Goal: Task Accomplishment & Management: Complete application form

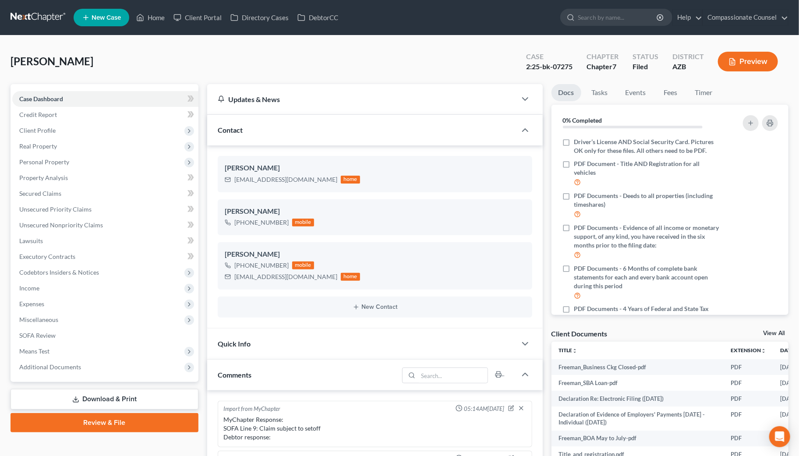
scroll to position [156, 0]
click at [160, 16] on link "Home" at bounding box center [150, 18] width 37 height 16
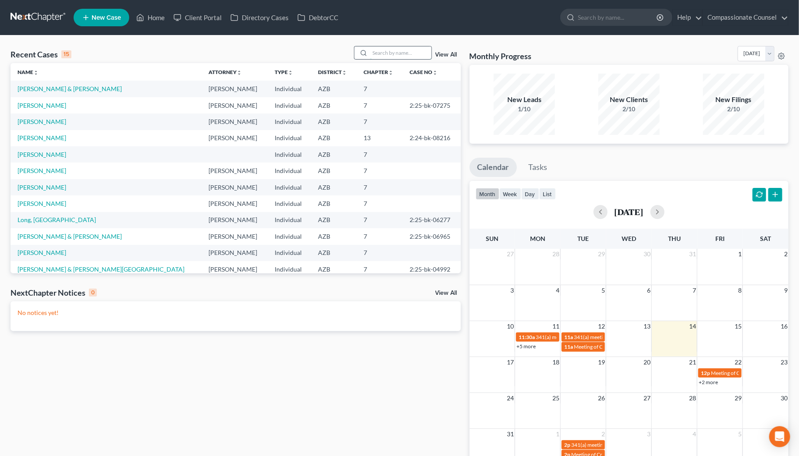
click at [377, 50] on input "search" at bounding box center [400, 52] width 61 height 13
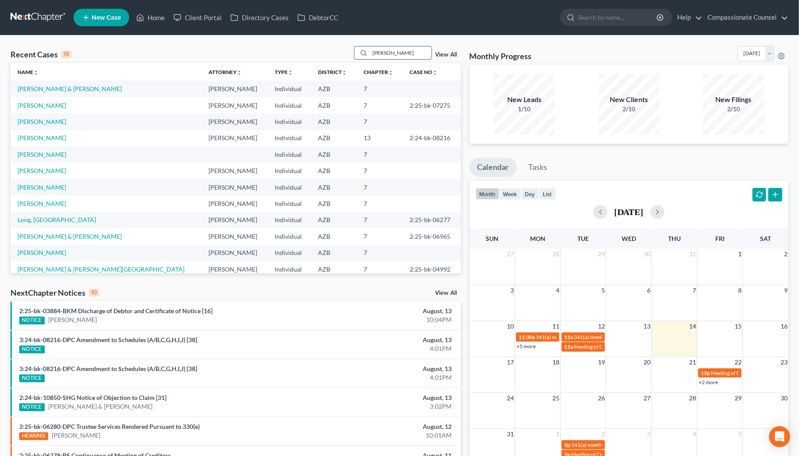
type input "[PERSON_NAME]"
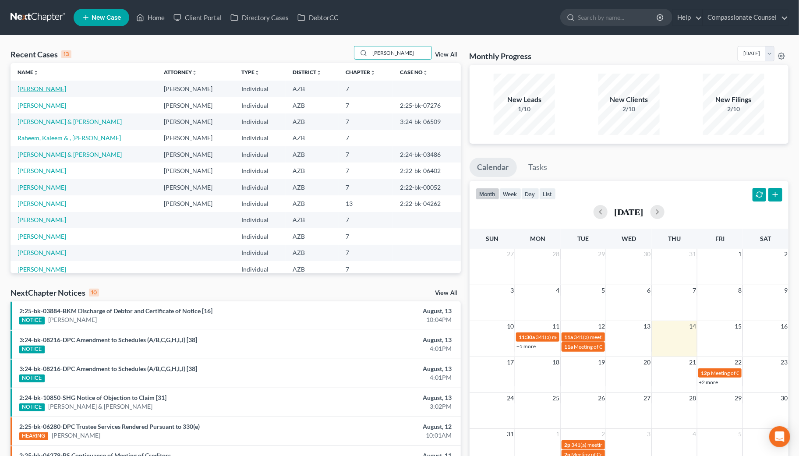
click at [38, 89] on link "[PERSON_NAME]" at bounding box center [42, 88] width 49 height 7
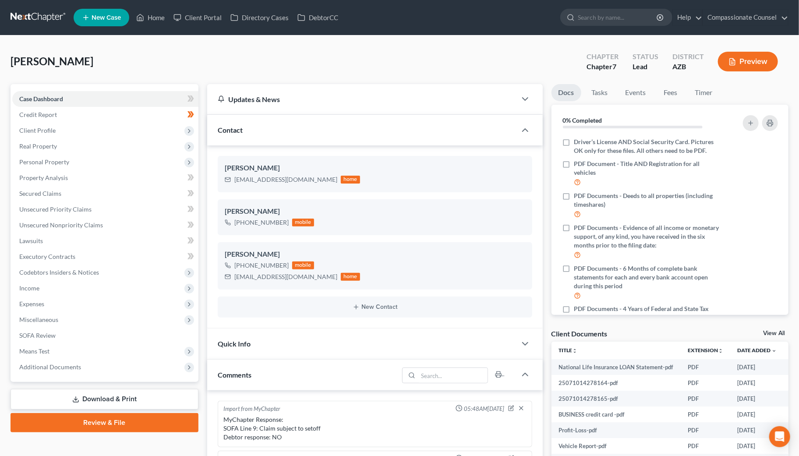
scroll to position [246, 0]
click at [36, 283] on span "Income" at bounding box center [105, 288] width 186 height 16
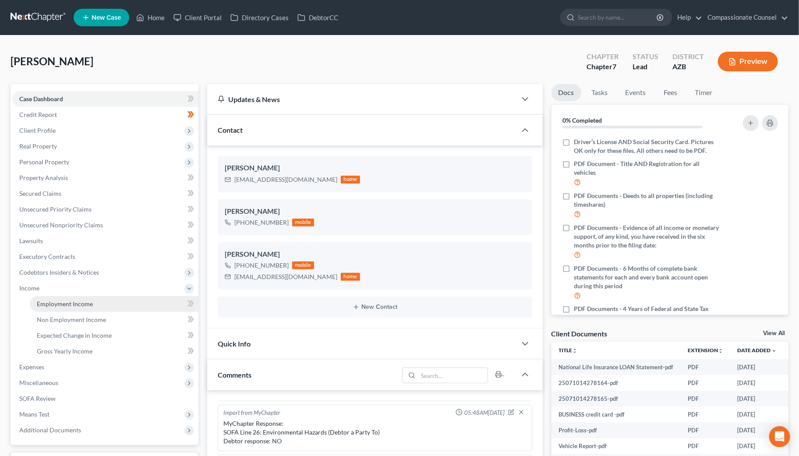
click at [69, 300] on span "Employment Income" at bounding box center [65, 303] width 56 height 7
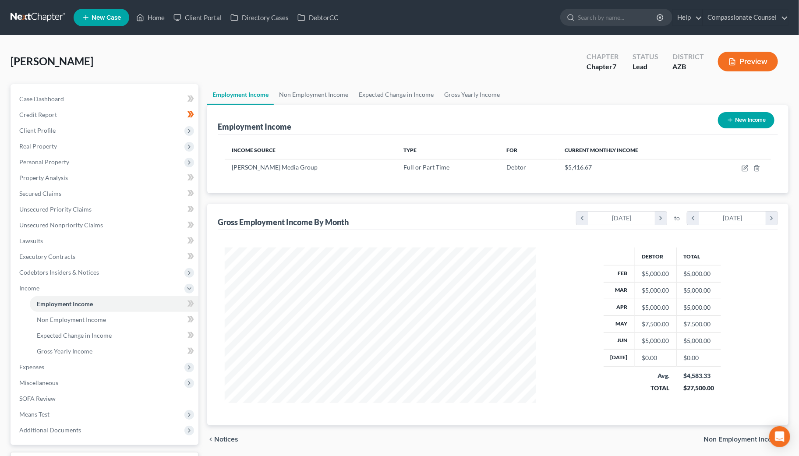
scroll to position [157, 329]
click at [65, 95] on link "Case Dashboard" at bounding box center [105, 99] width 186 height 16
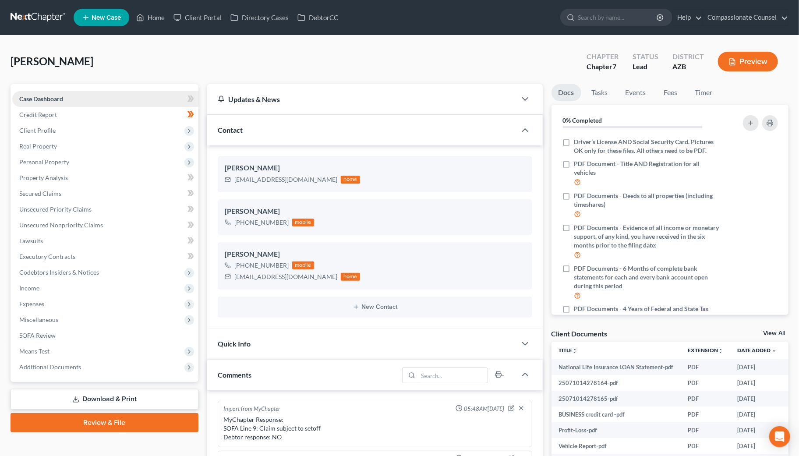
scroll to position [246, 0]
click at [47, 348] on span "Means Test" at bounding box center [34, 351] width 30 height 7
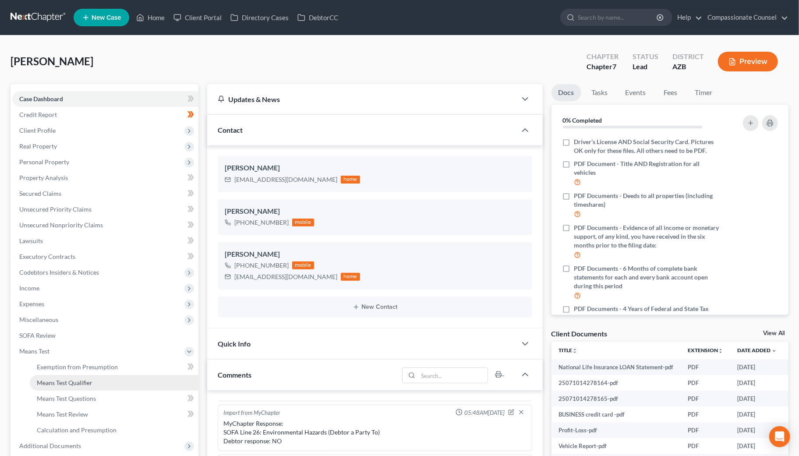
click at [66, 380] on span "Means Test Qualifier" at bounding box center [65, 382] width 56 height 7
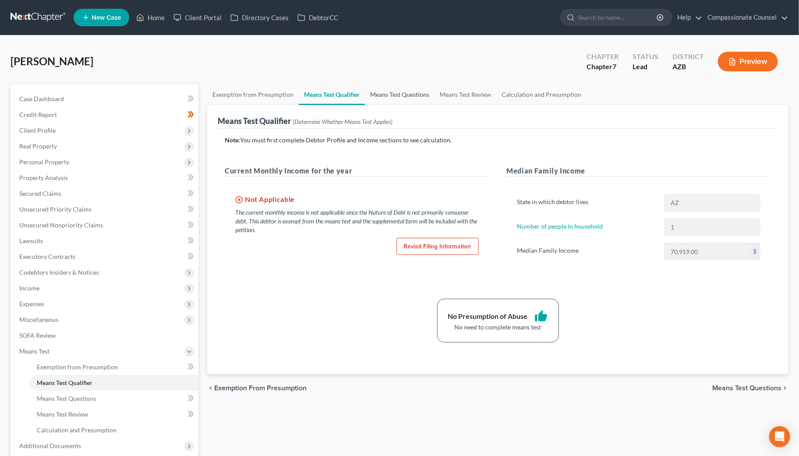
click at [407, 90] on link "Means Test Questions" at bounding box center [400, 94] width 70 height 21
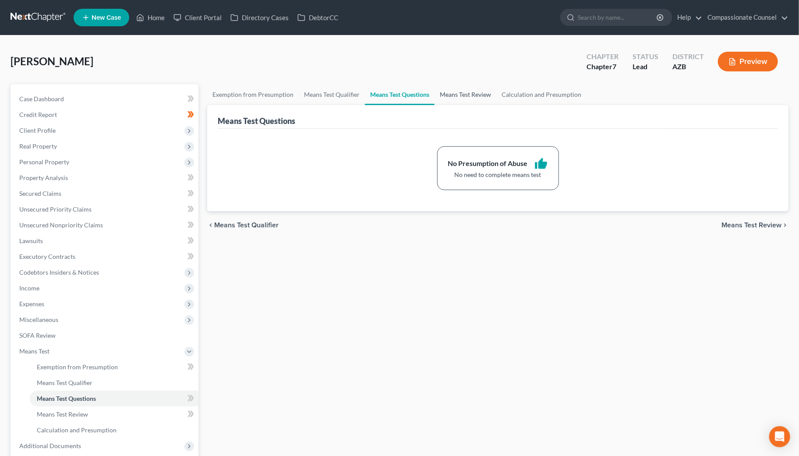
click at [450, 92] on link "Means Test Review" at bounding box center [466, 94] width 62 height 21
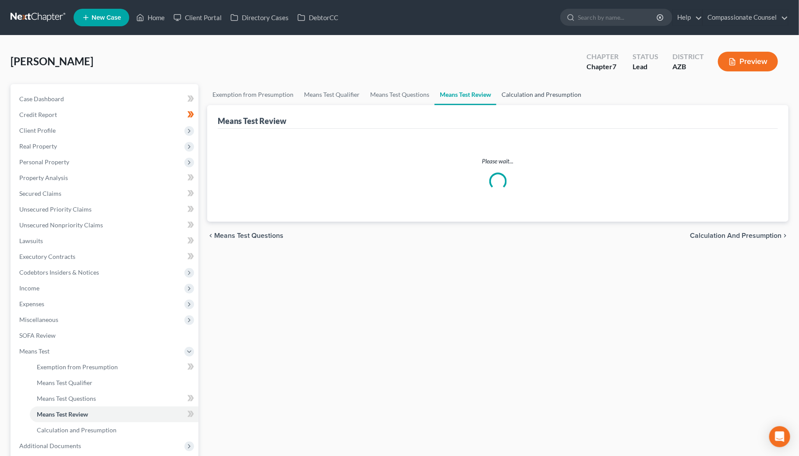
click at [510, 93] on link "Calculation and Presumption" at bounding box center [542, 94] width 90 height 21
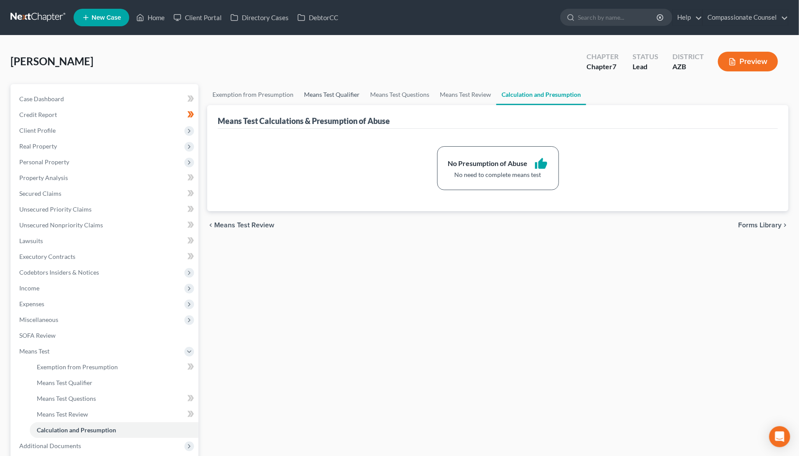
click at [316, 91] on link "Means Test Qualifier" at bounding box center [332, 94] width 66 height 21
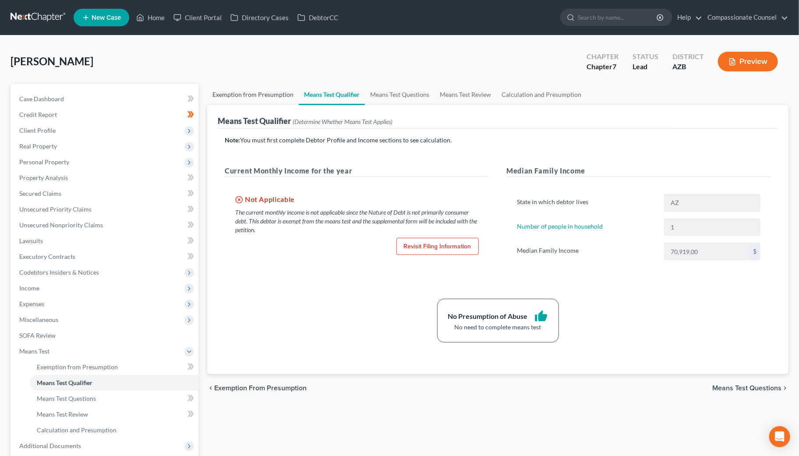
click at [273, 90] on link "Exemption from Presumption" at bounding box center [253, 94] width 92 height 21
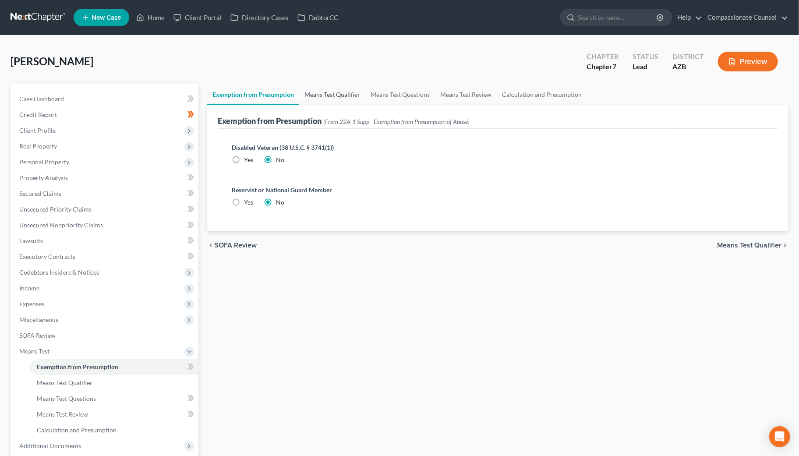
click at [319, 91] on link "Means Test Qualifier" at bounding box center [332, 94] width 66 height 21
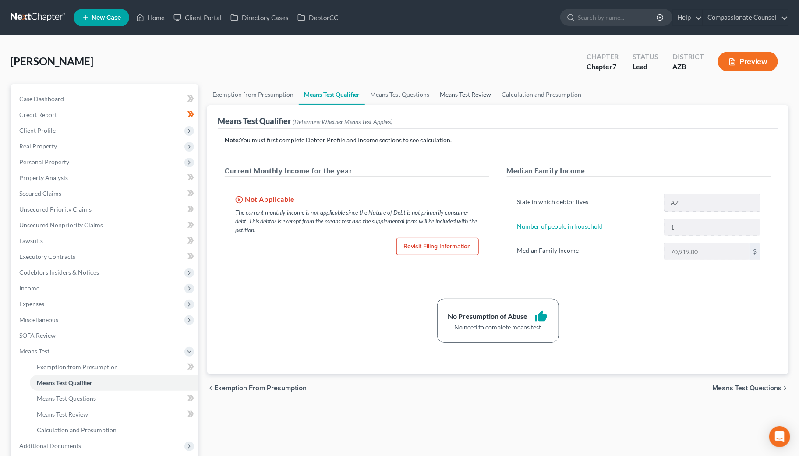
click at [448, 91] on link "Means Test Review" at bounding box center [466, 94] width 62 height 21
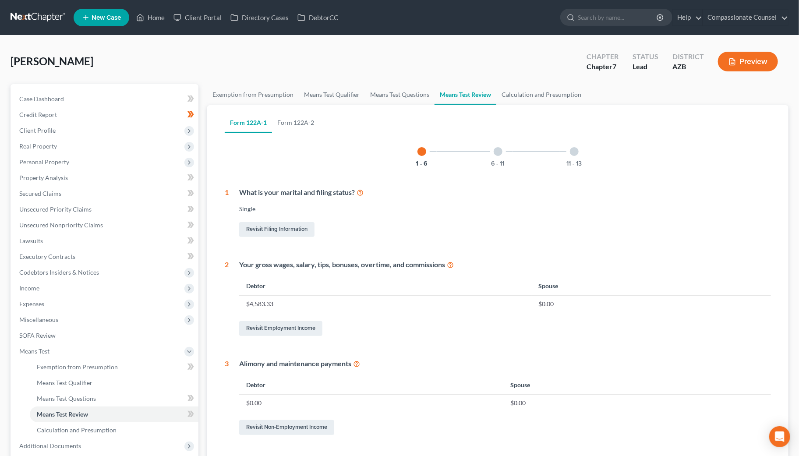
click at [500, 152] on div at bounding box center [498, 151] width 9 height 9
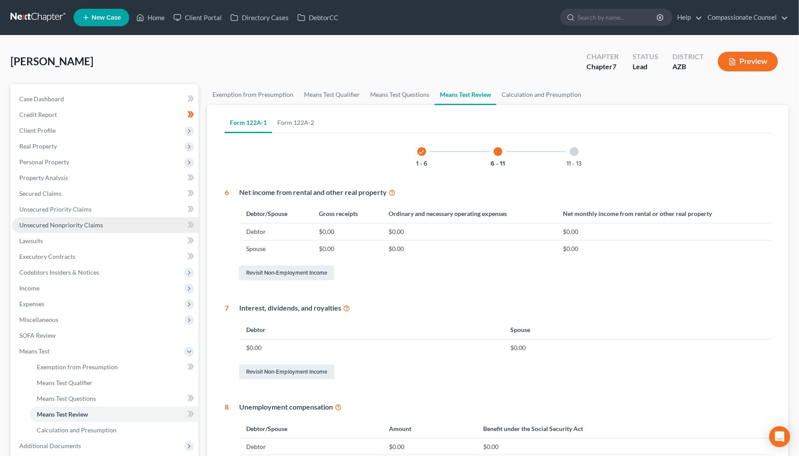
click at [61, 222] on span "Unsecured Nonpriority Claims" at bounding box center [61, 224] width 84 height 7
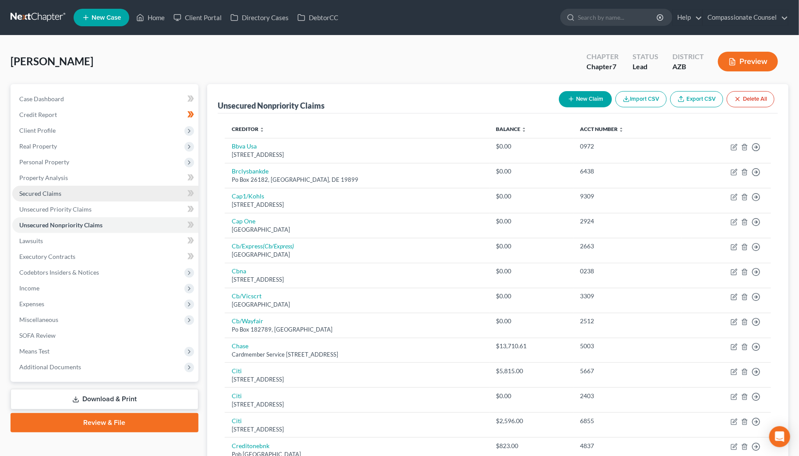
click at [53, 191] on span "Secured Claims" at bounding box center [40, 193] width 42 height 7
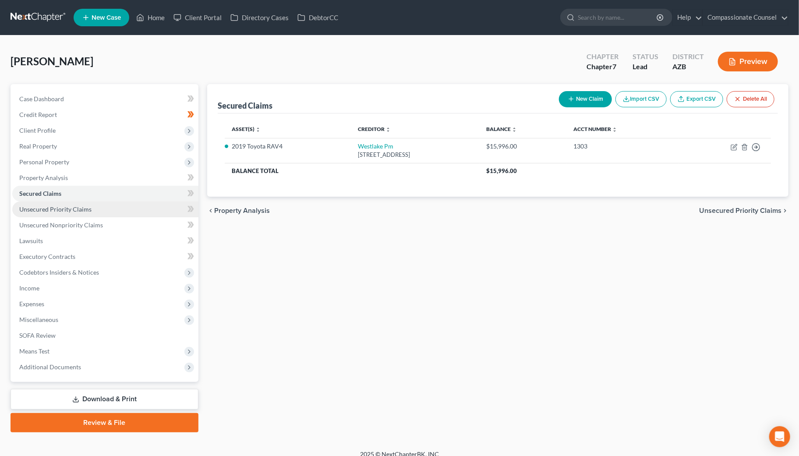
click at [61, 207] on span "Unsecured Priority Claims" at bounding box center [55, 209] width 72 height 7
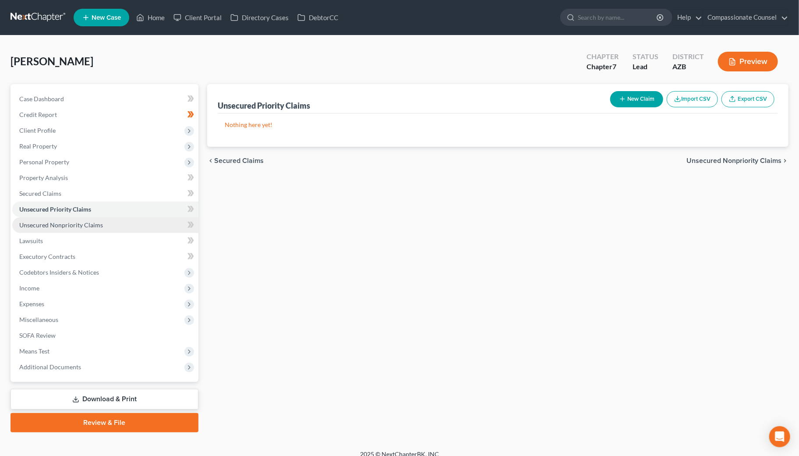
click at [61, 222] on span "Unsecured Nonpriority Claims" at bounding box center [61, 224] width 84 height 7
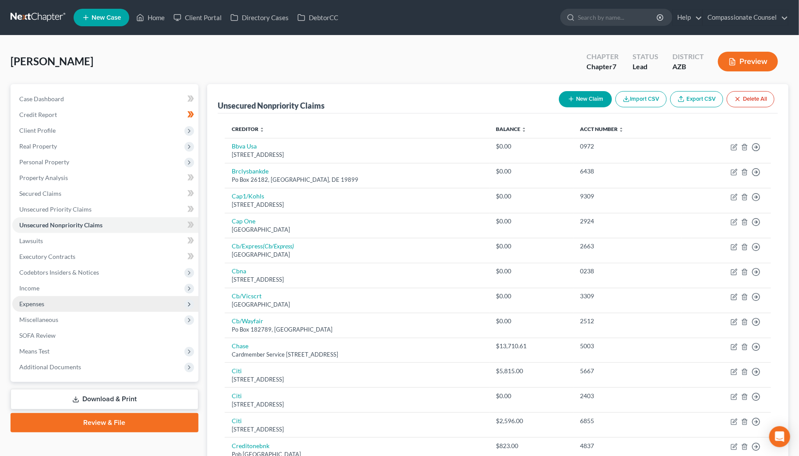
click at [41, 301] on span "Expenses" at bounding box center [31, 303] width 25 height 7
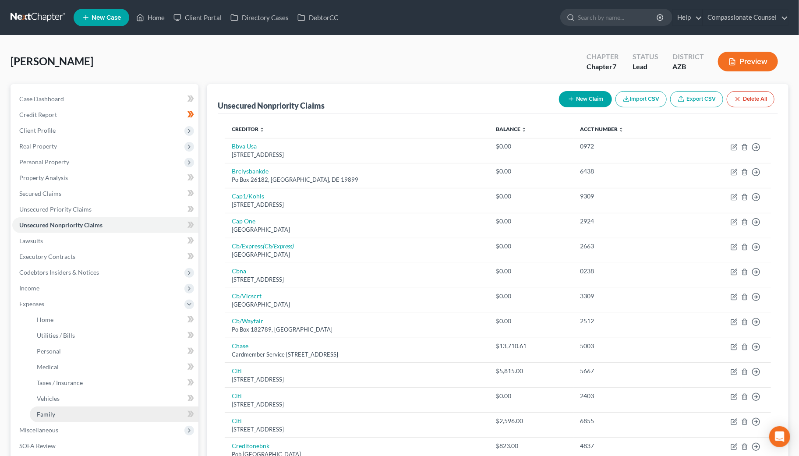
click at [50, 412] on span "Family" at bounding box center [46, 414] width 18 height 7
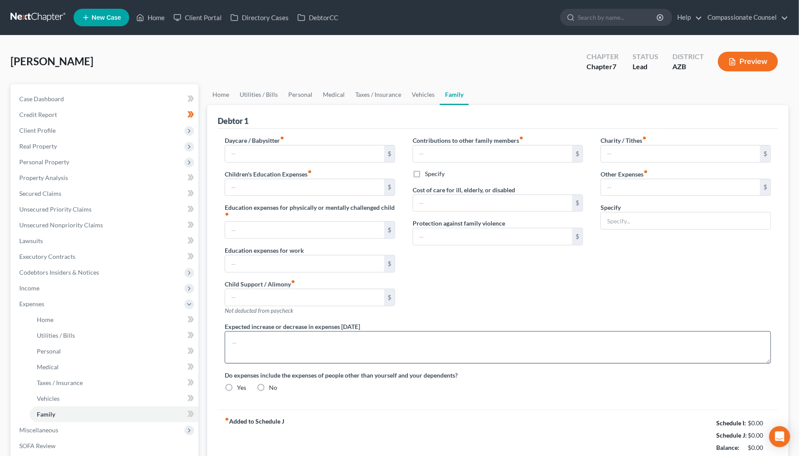
type input "0.00"
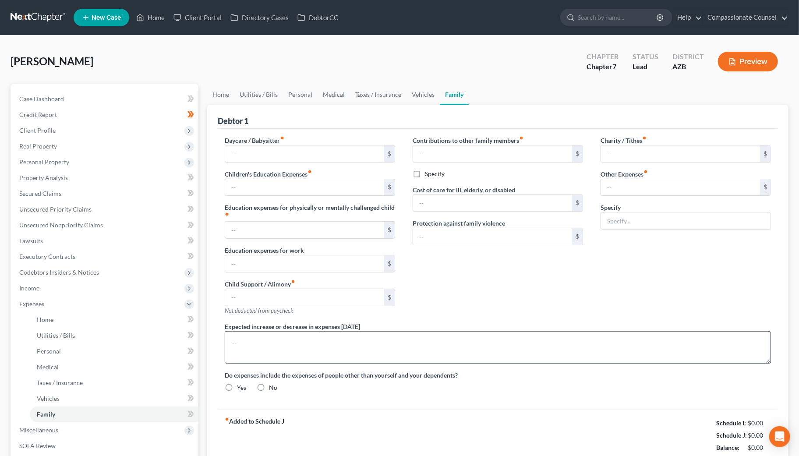
type input "0.00"
type input "10.00"
type input "510.00"
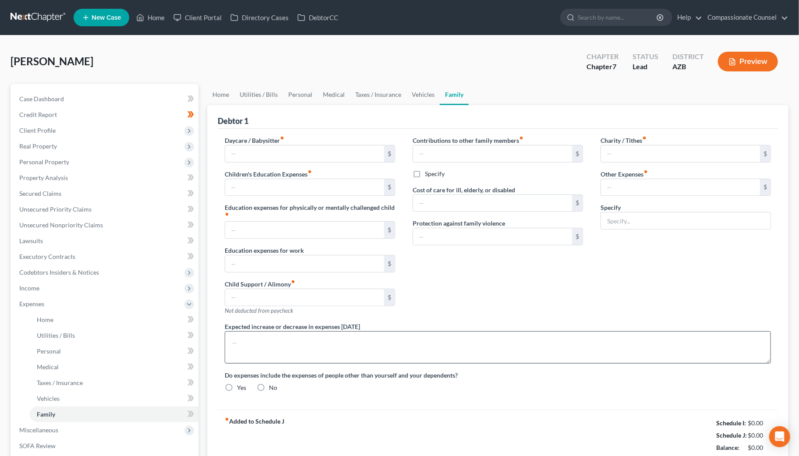
type input "Pet Expenses"
radio input "true"
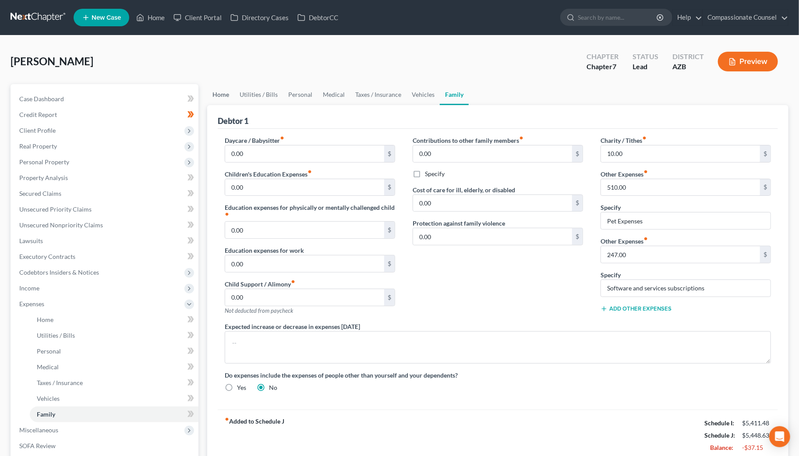
click at [226, 91] on link "Home" at bounding box center [220, 94] width 27 height 21
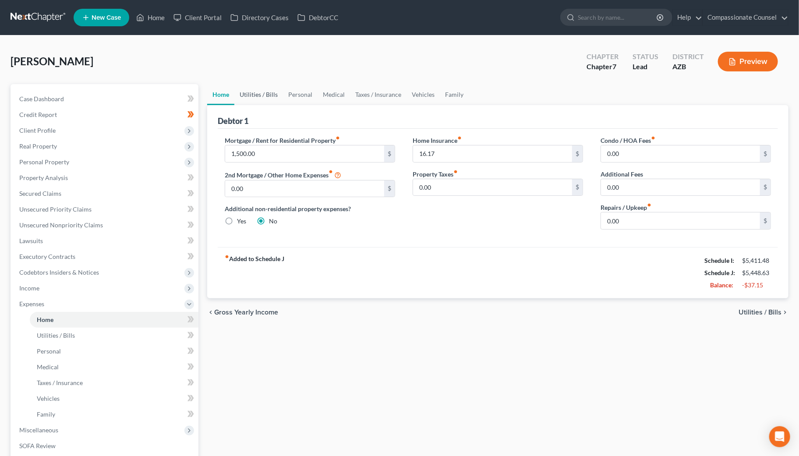
click at [255, 93] on link "Utilities / Bills" at bounding box center [258, 94] width 49 height 21
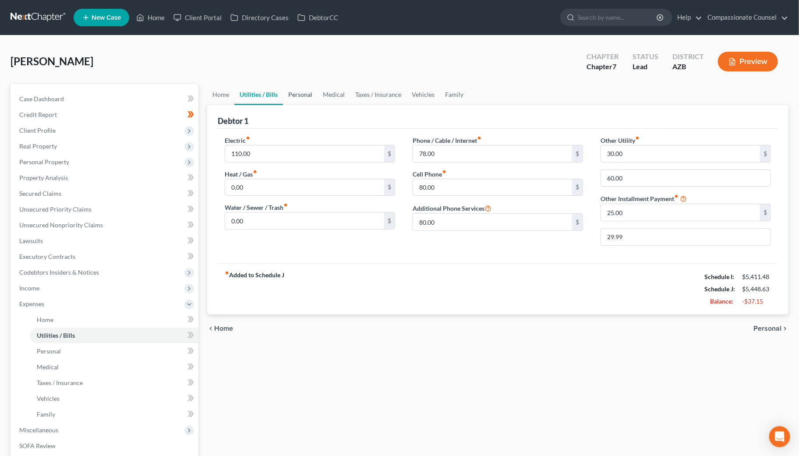
click at [299, 90] on link "Personal" at bounding box center [300, 94] width 35 height 21
